Goal: Task Accomplishment & Management: Use online tool/utility

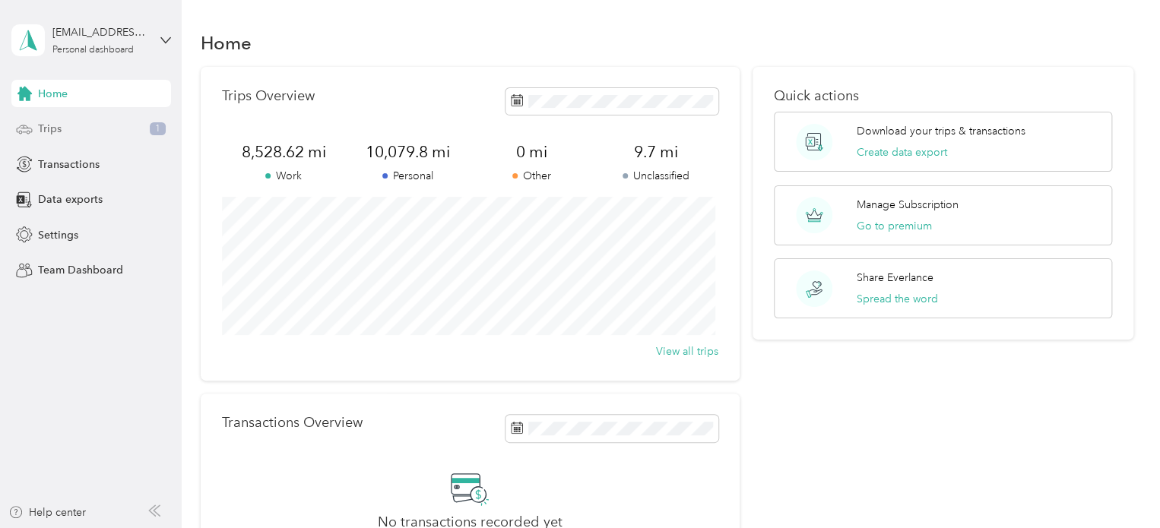
click at [128, 127] on div "Trips 1" at bounding box center [91, 129] width 160 height 27
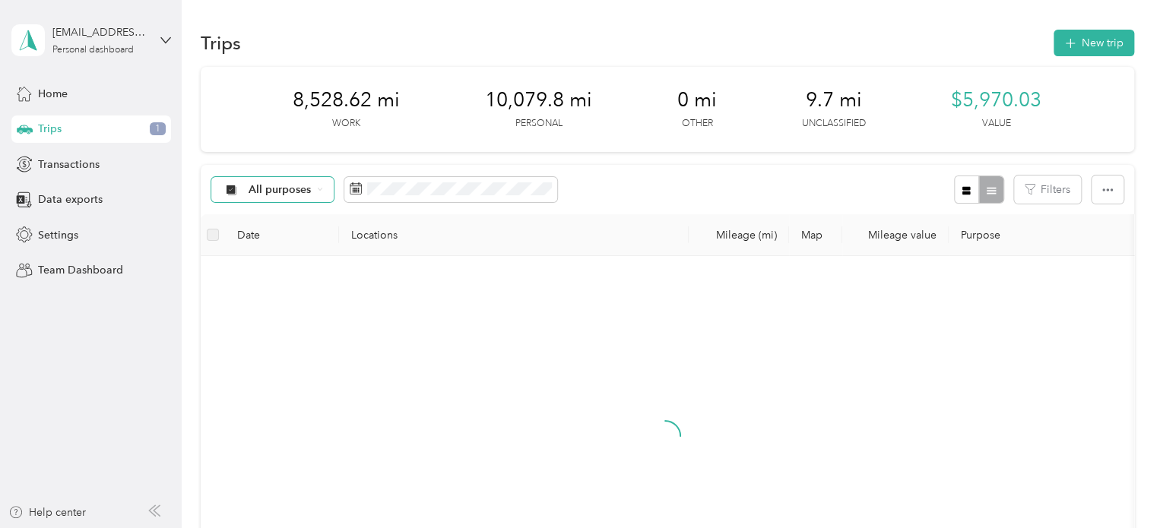
click at [271, 182] on div "All purposes" at bounding box center [272, 190] width 123 height 26
click at [271, 242] on span "Unclassified" at bounding box center [286, 244] width 74 height 16
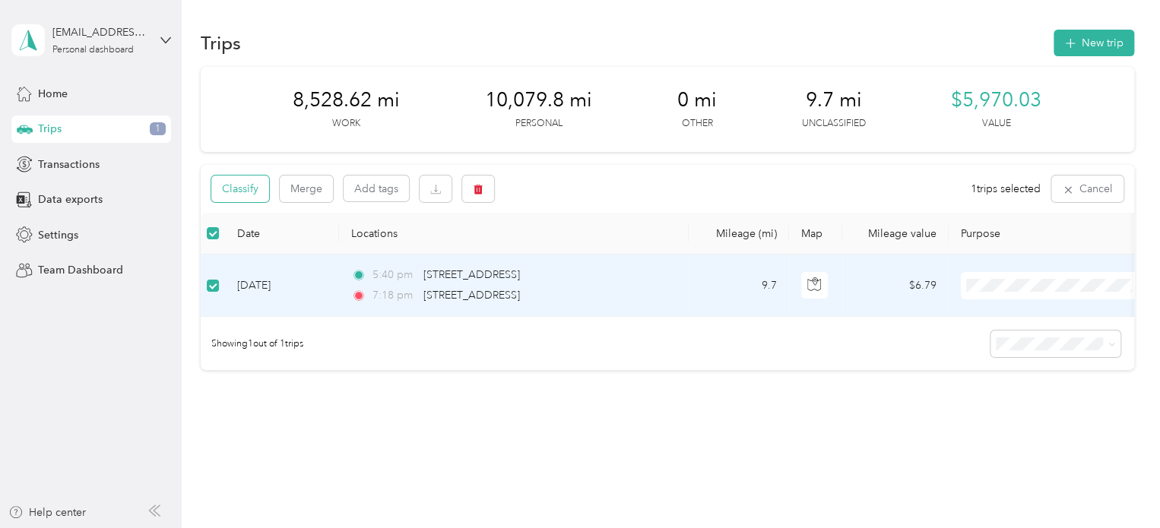
click at [244, 188] on button "Classify" at bounding box center [240, 189] width 58 height 27
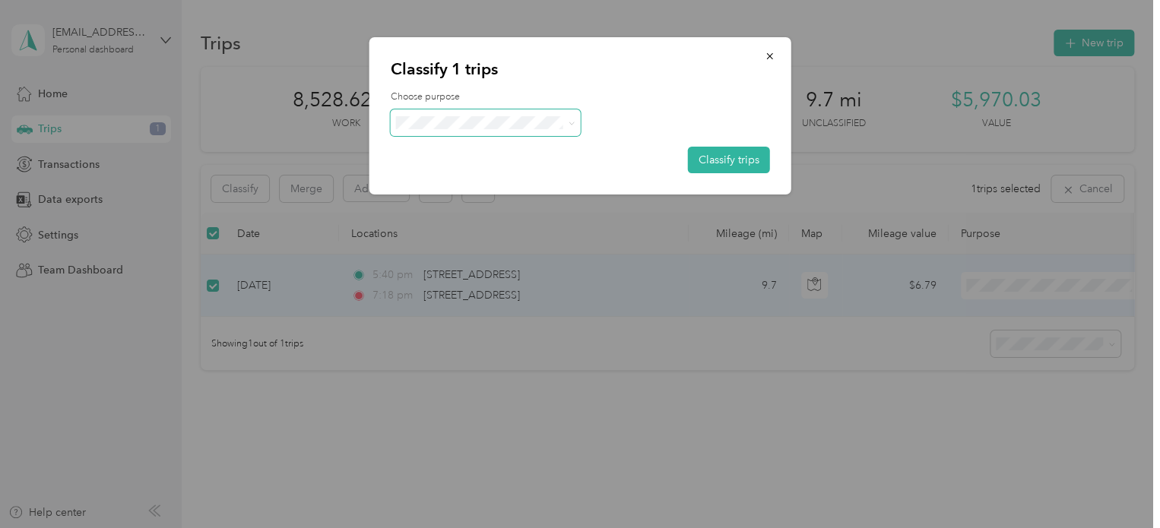
click at [486, 115] on span at bounding box center [486, 122] width 190 height 27
click at [502, 172] on span "Personal" at bounding box center [498, 177] width 141 height 16
click at [706, 154] on button "Classify trips" at bounding box center [729, 160] width 82 height 27
